Goal: Task Accomplishment & Management: Manage account settings

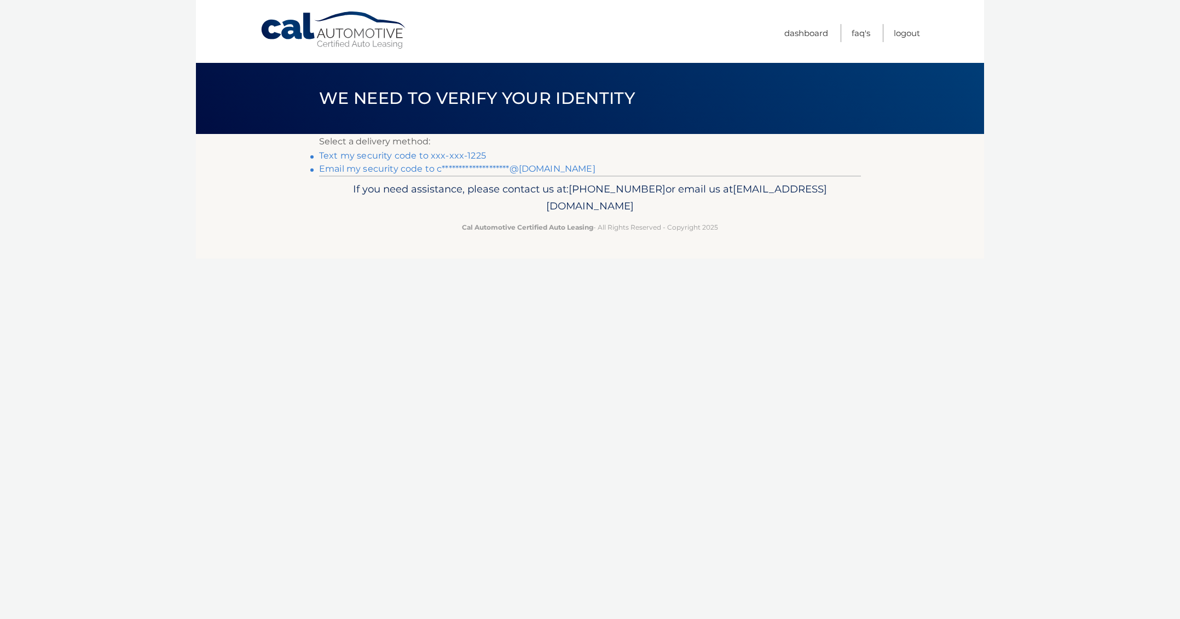
click at [391, 158] on link "Text my security code to xxx-xxx-1225" at bounding box center [402, 155] width 167 height 10
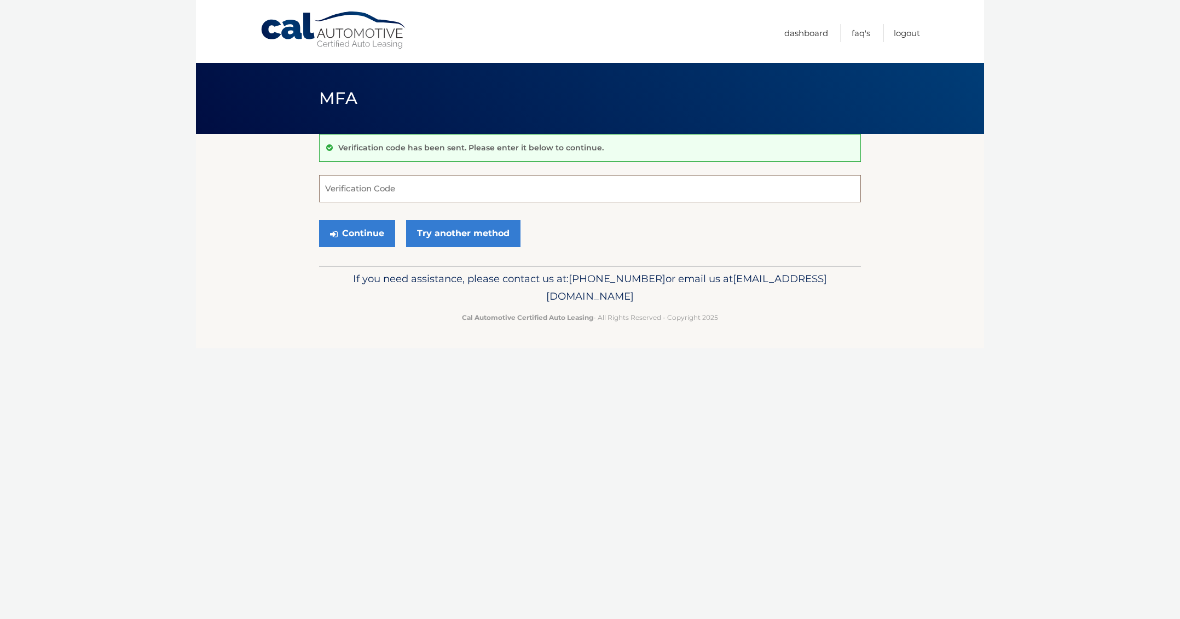
click at [556, 176] on input "Verification Code" at bounding box center [590, 188] width 542 height 27
type input "689319"
click at [319, 220] on button "Continue" at bounding box center [357, 233] width 76 height 27
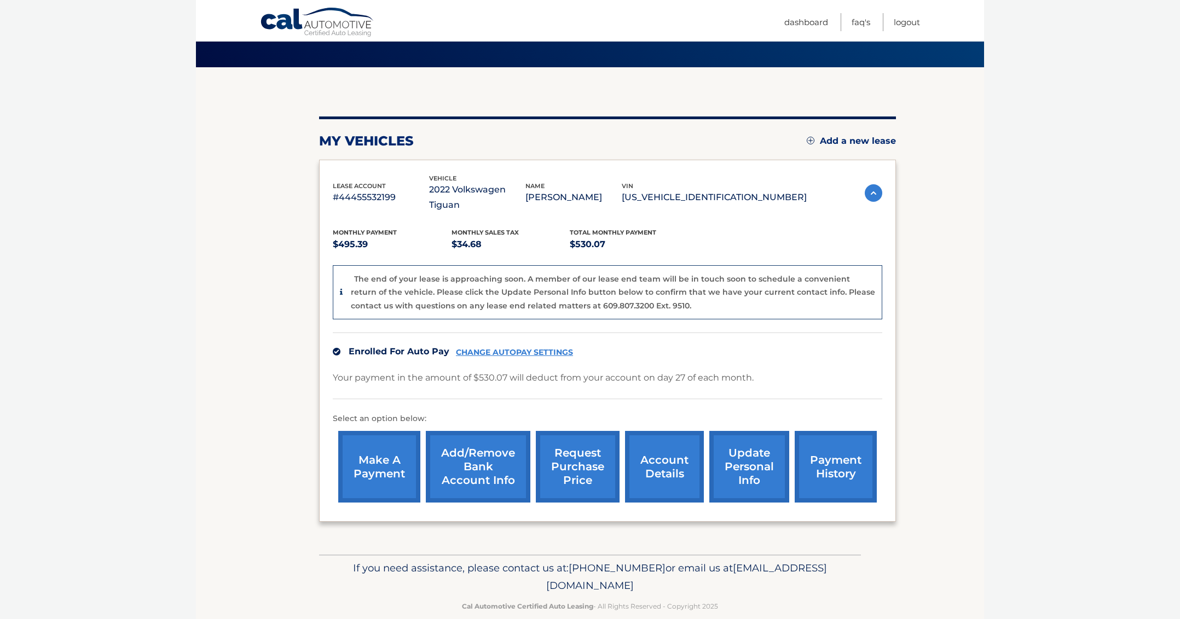
scroll to position [69, 0]
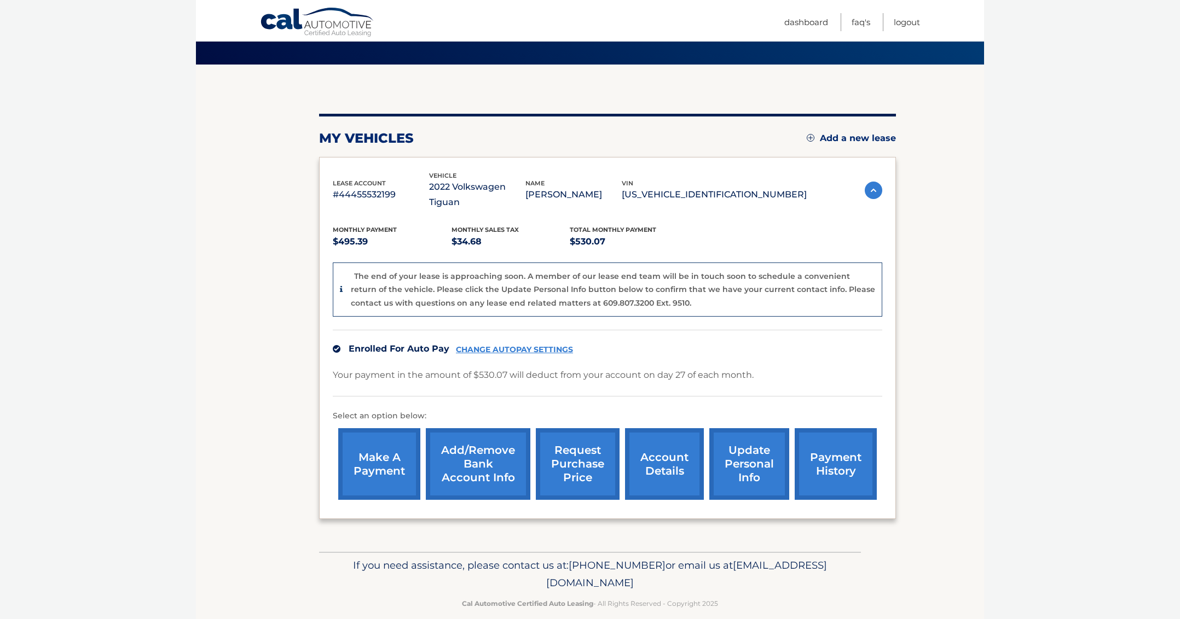
click at [850, 140] on link "Add a new lease" at bounding box center [851, 138] width 89 height 11
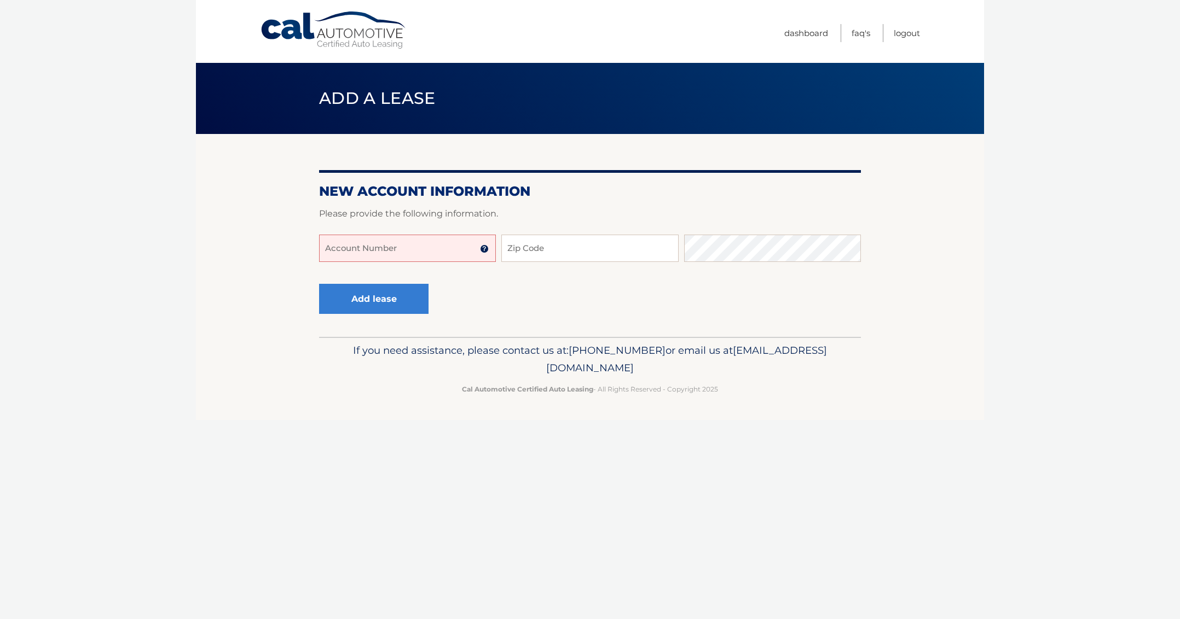
click at [403, 245] on input "Account Number" at bounding box center [407, 248] width 177 height 27
type input "44456034522"
click at [568, 246] on input "Zip Code" at bounding box center [589, 248] width 177 height 27
type input "33149"
click at [401, 316] on div "Add lease" at bounding box center [373, 300] width 109 height 40
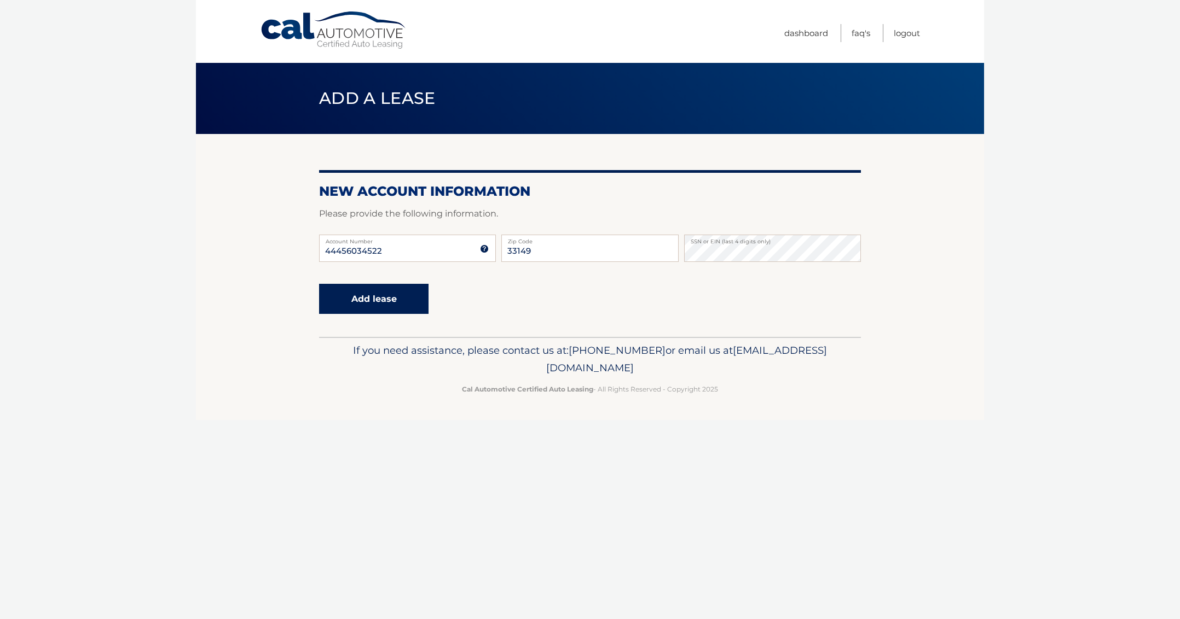
click at [401, 297] on button "Add lease" at bounding box center [373, 299] width 109 height 30
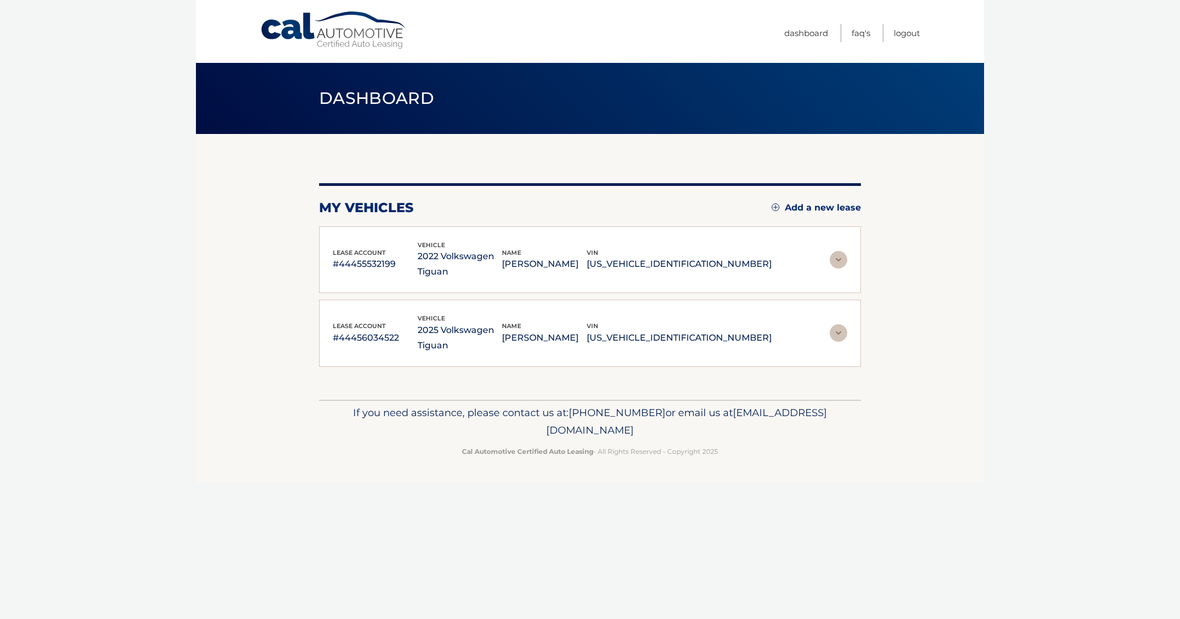
click at [839, 259] on img at bounding box center [839, 260] width 18 height 18
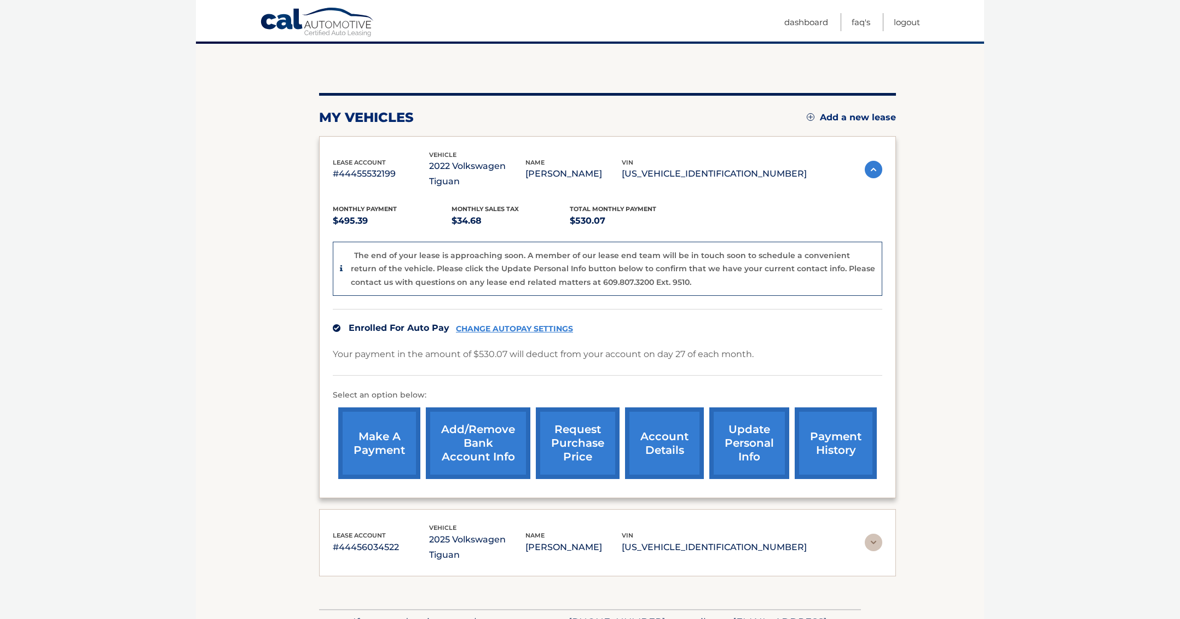
scroll to position [78, 0]
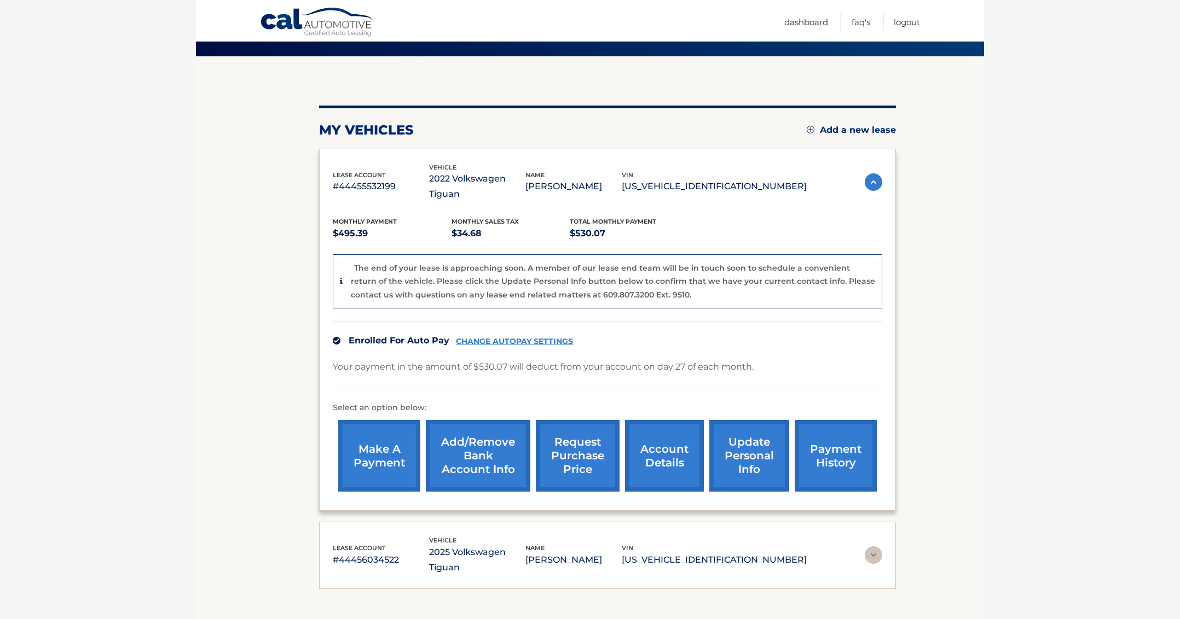
click at [868, 547] on img at bounding box center [874, 556] width 18 height 18
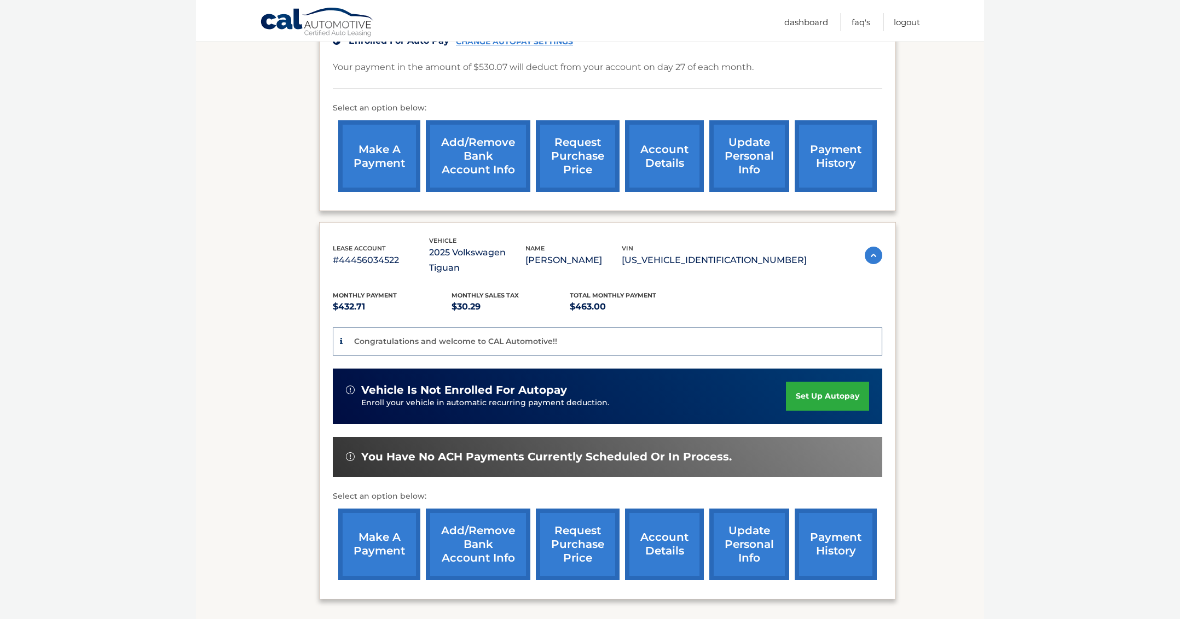
scroll to position [389, 0]
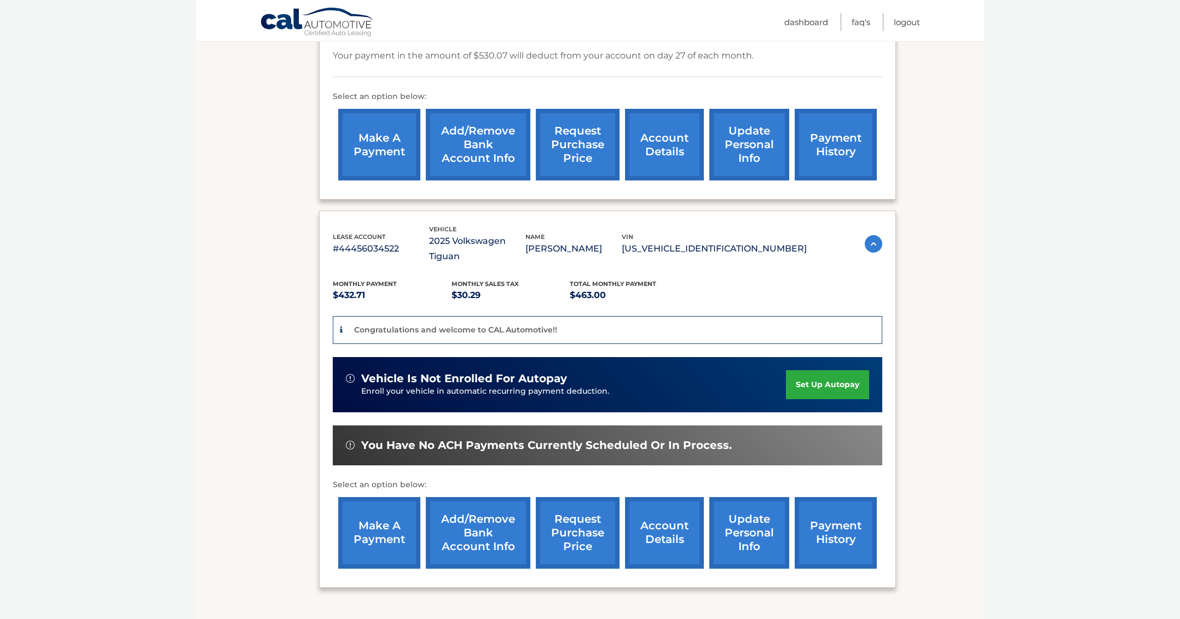
click at [838, 370] on link "set up autopay" at bounding box center [827, 384] width 83 height 29
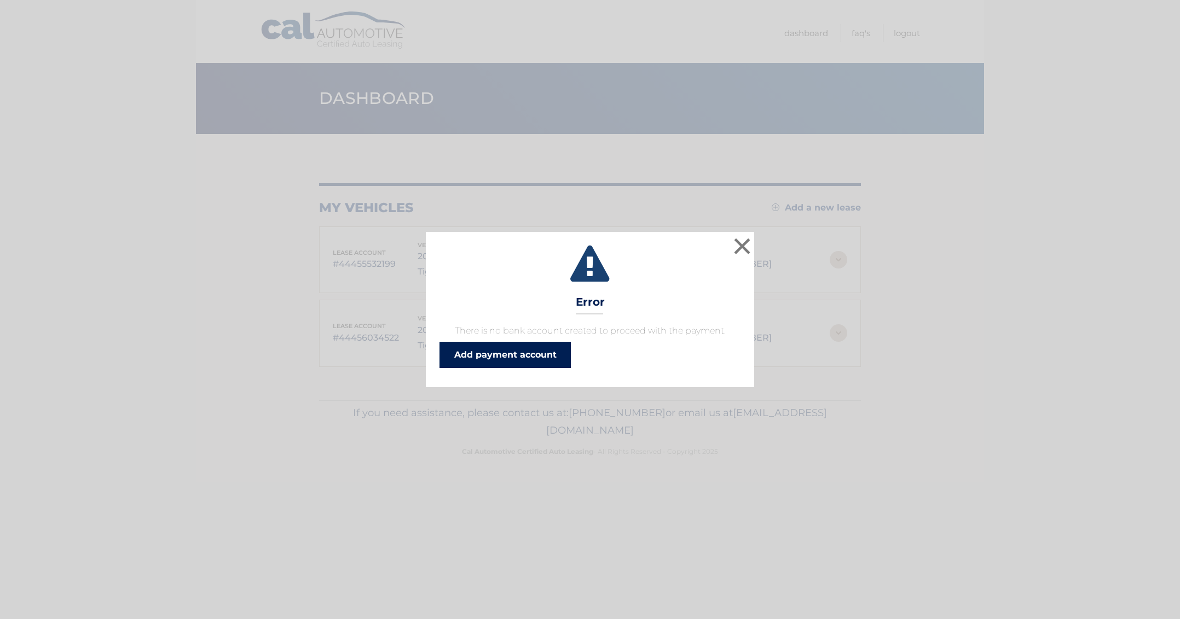
click at [516, 353] on link "Add payment account" at bounding box center [504, 355] width 131 height 26
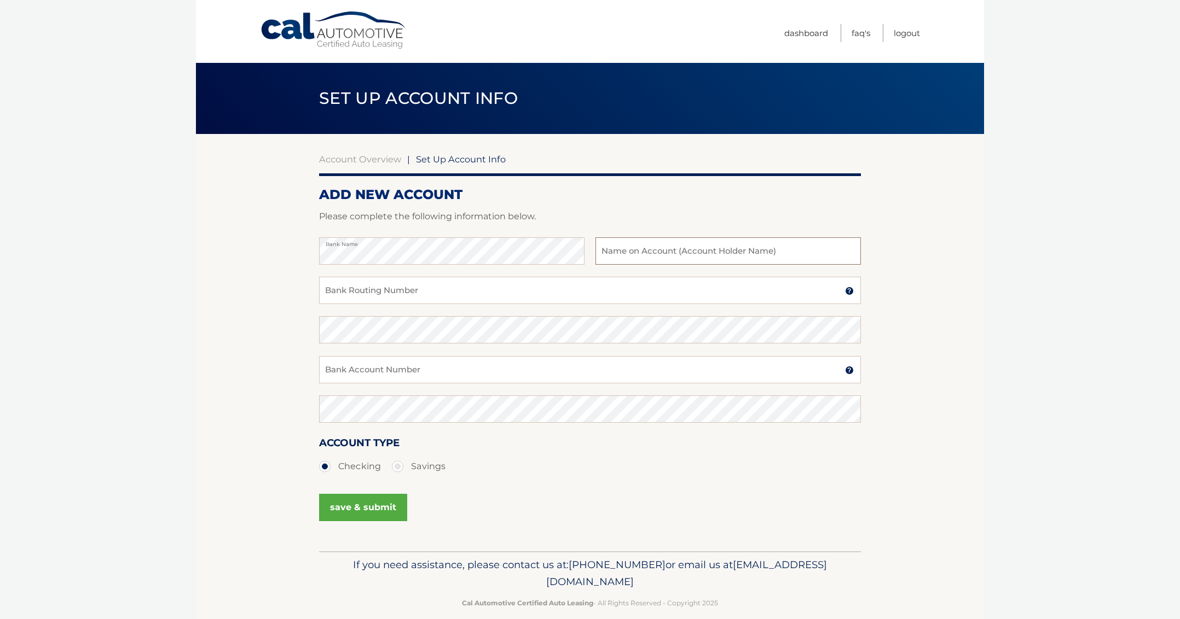
click at [683, 258] on input "text" at bounding box center [727, 250] width 265 height 27
type input "[PERSON_NAME]"
click at [347, 281] on input "Bank Routing Number" at bounding box center [590, 290] width 542 height 27
click at [403, 290] on input "Bank Routing Number" at bounding box center [590, 290] width 542 height 27
paste input "063100277"
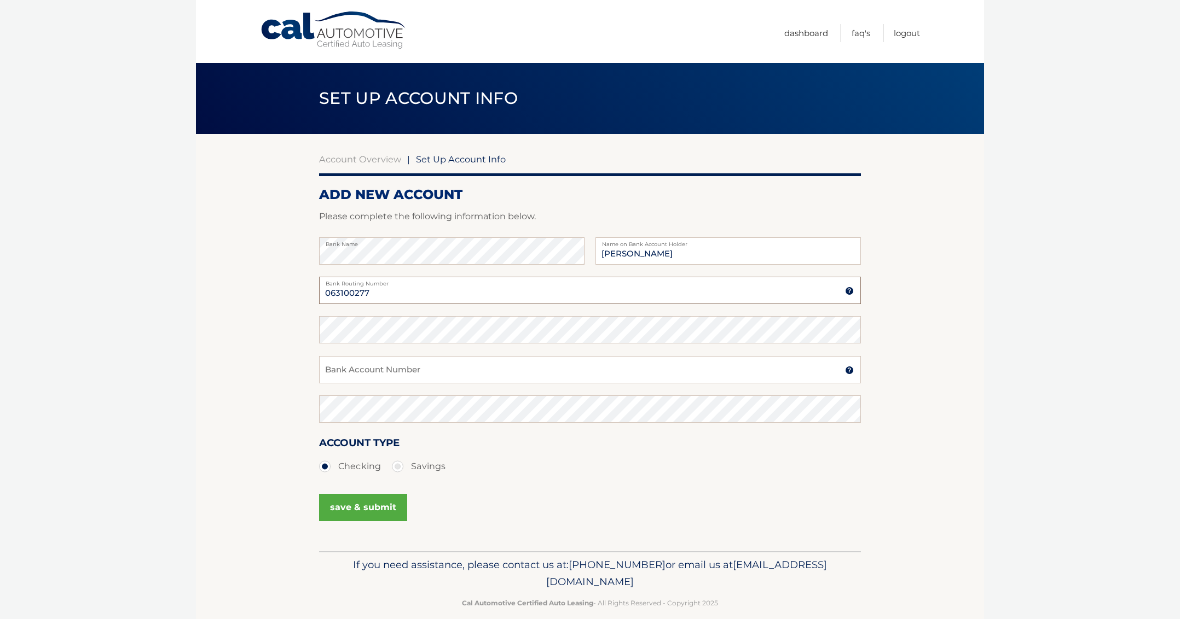
type input "063100277"
click at [467, 381] on input "Bank Account Number" at bounding box center [590, 369] width 542 height 27
paste input "898096681519"
type input "898096681519"
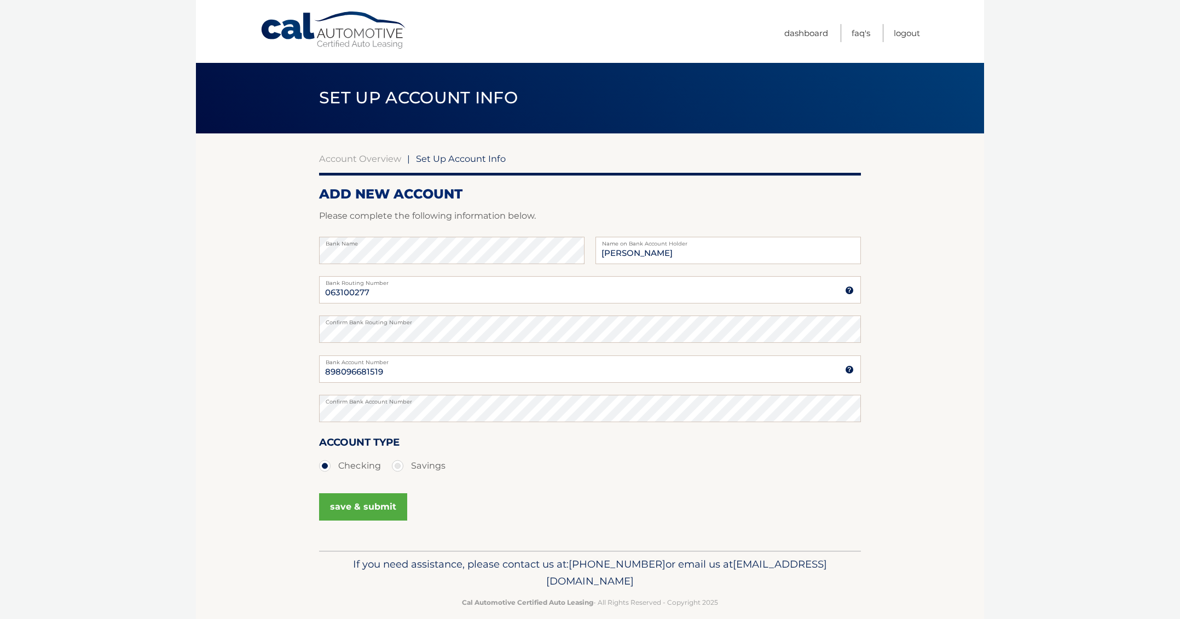
click at [387, 511] on button "save & submit" at bounding box center [363, 507] width 88 height 27
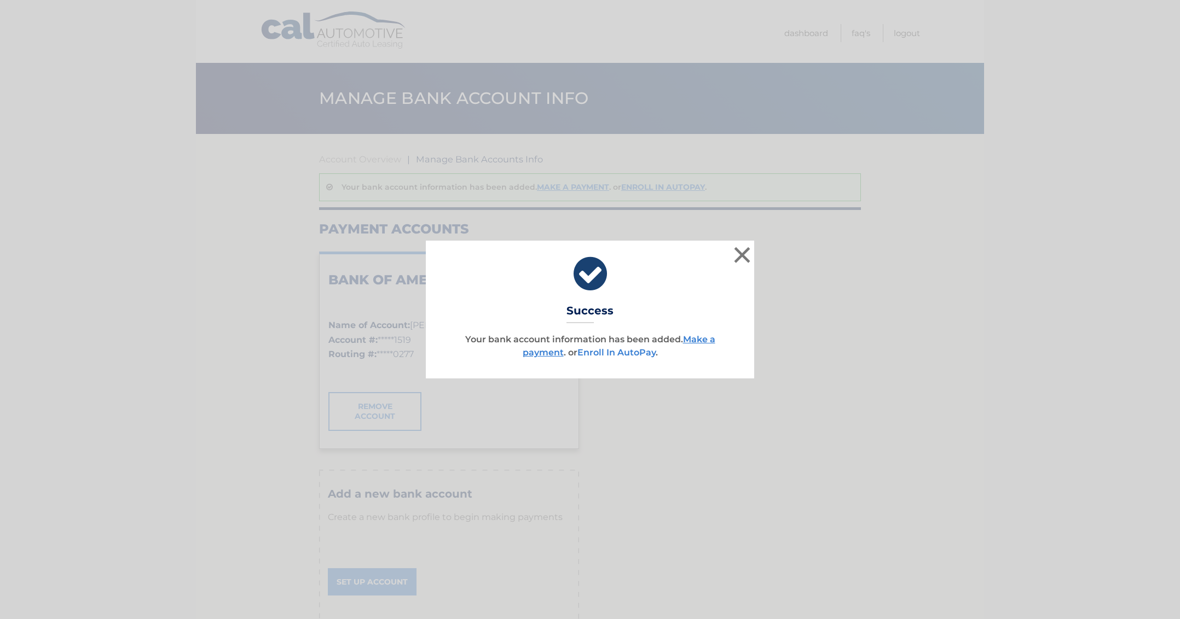
click at [639, 355] on link "Enroll In AutoPay" at bounding box center [616, 352] width 78 height 10
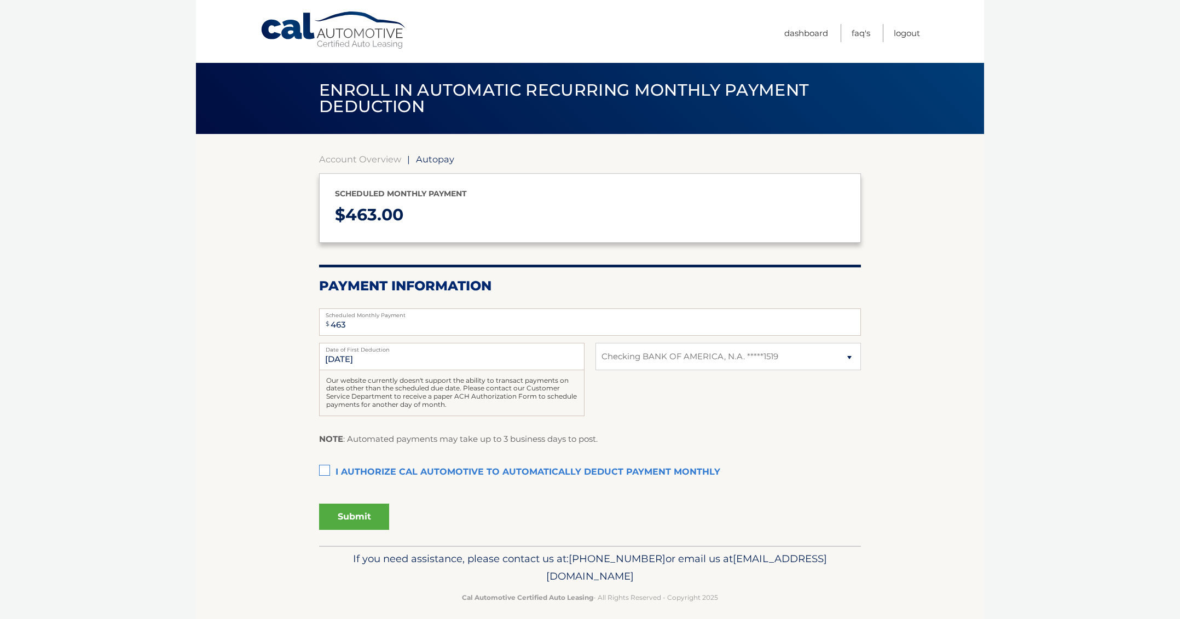
select select "OGEzY2FjMzUtNjNiNS00ZWY3LWJmYTQtNTY0OTU2ZjlkMDAy"
click at [324, 471] on label "I authorize cal automotive to automatically deduct payment monthly This checkbo…" at bounding box center [590, 473] width 542 height 22
click at [0, 0] on input "I authorize cal automotive to automatically deduct payment monthly This checkbo…" at bounding box center [0, 0] width 0 height 0
click at [356, 527] on button "Submit" at bounding box center [354, 517] width 70 height 26
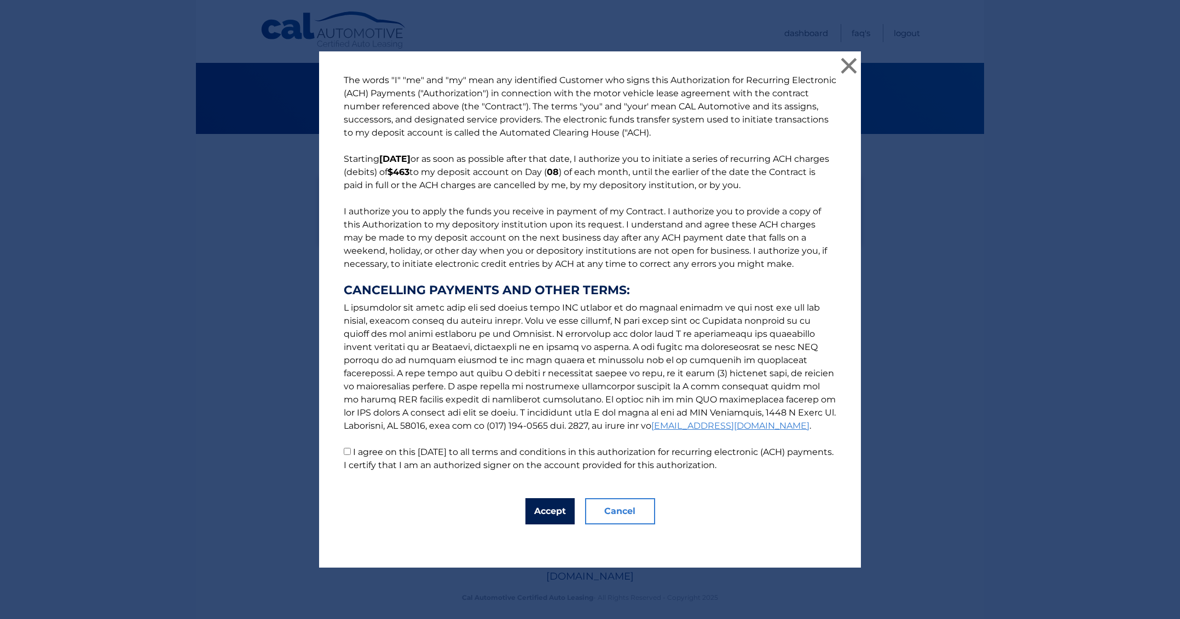
click at [560, 510] on button "Accept" at bounding box center [549, 511] width 49 height 26
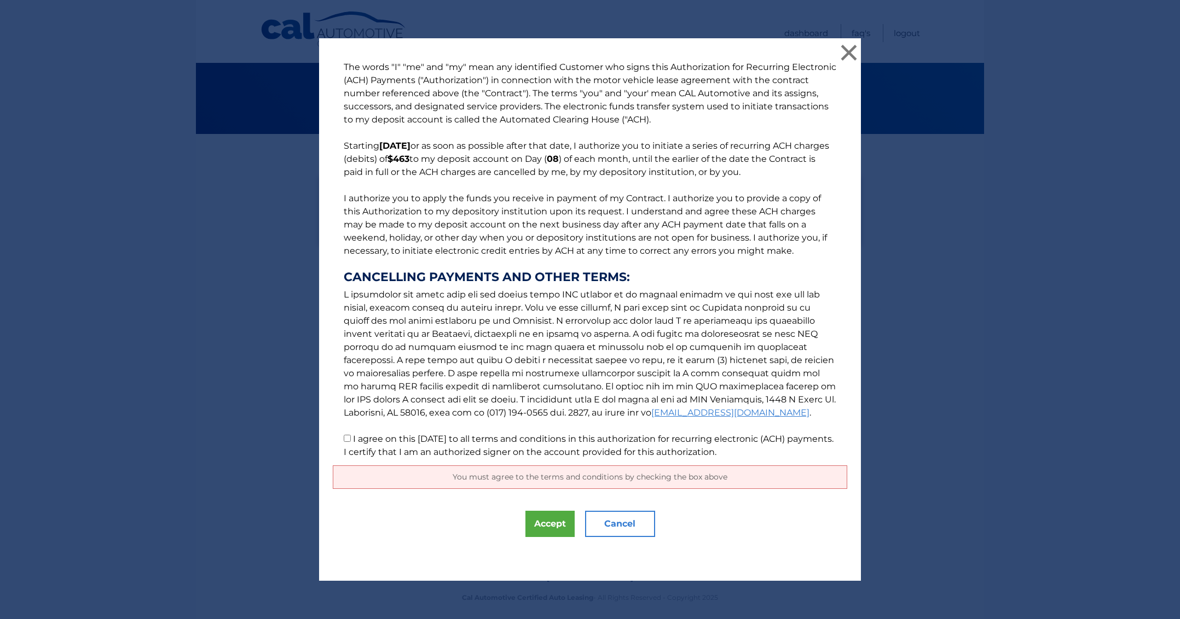
drag, startPoint x: 346, startPoint y: 442, endPoint x: 381, endPoint y: 457, distance: 38.0
click at [347, 442] on input "I agree on this [DATE] to all terms and conditions in this authorization for re…" at bounding box center [347, 438] width 7 height 7
checkbox input "true"
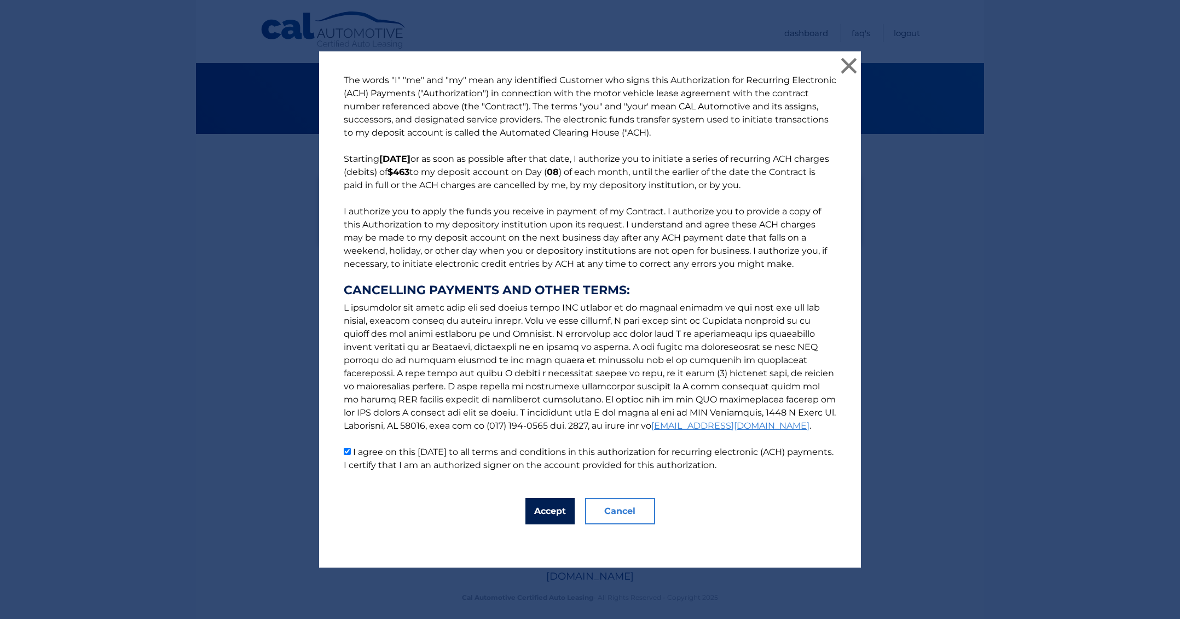
click at [549, 514] on button "Accept" at bounding box center [549, 511] width 49 height 26
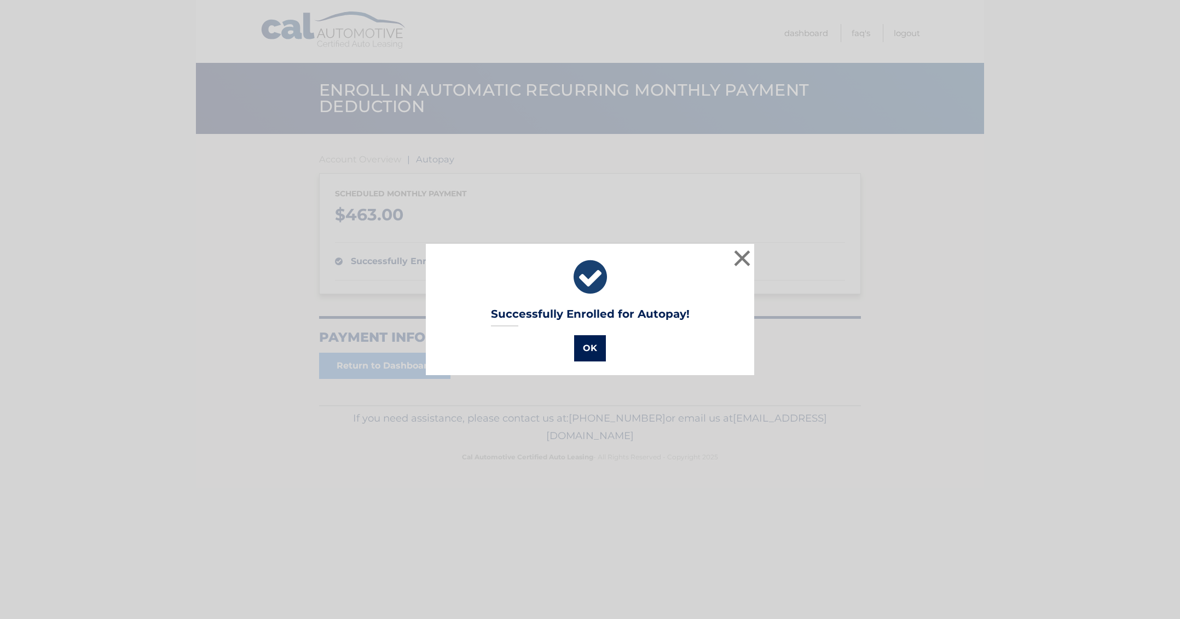
click at [599, 351] on button "OK" at bounding box center [590, 348] width 32 height 26
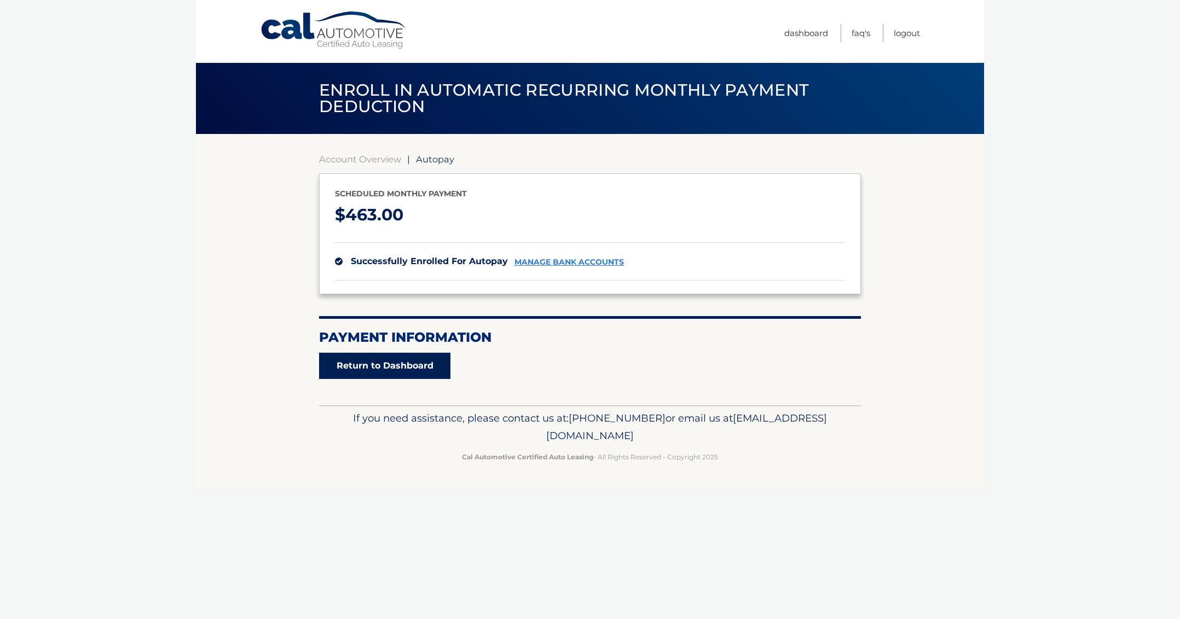
click at [414, 374] on link "Return to Dashboard" at bounding box center [384, 366] width 131 height 26
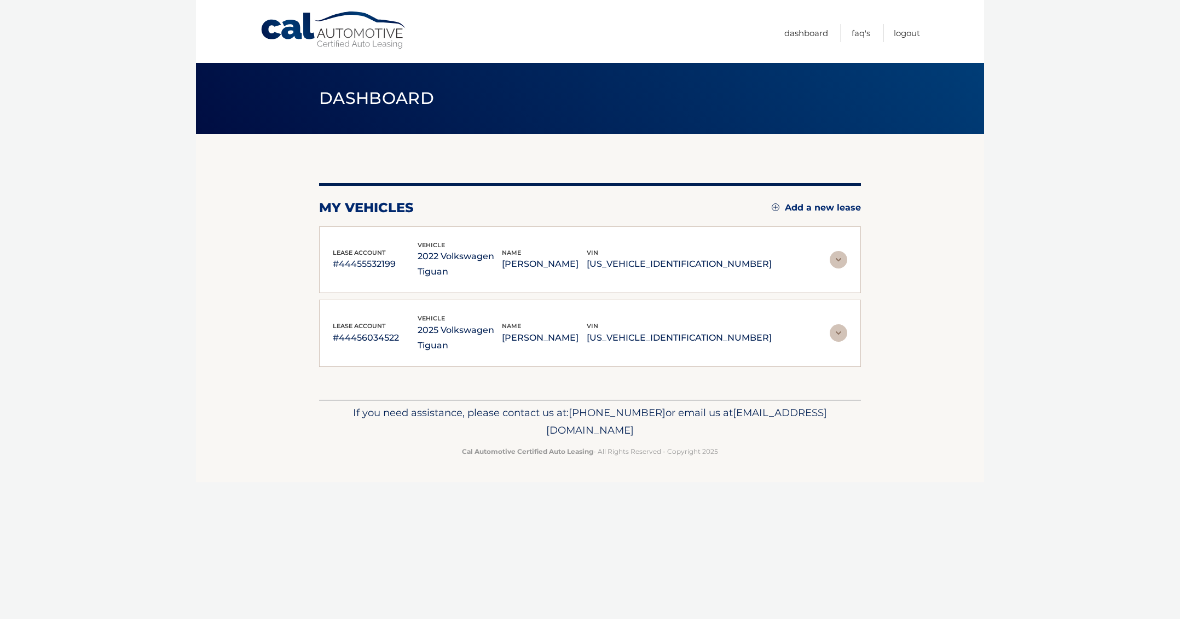
click at [837, 250] on div "lease account #44455532199 vehicle 2022 Volkswagen Tiguan name [PERSON_NAME] vi…" at bounding box center [590, 260] width 514 height 40
